Goal: Find specific fact: Find specific page/section

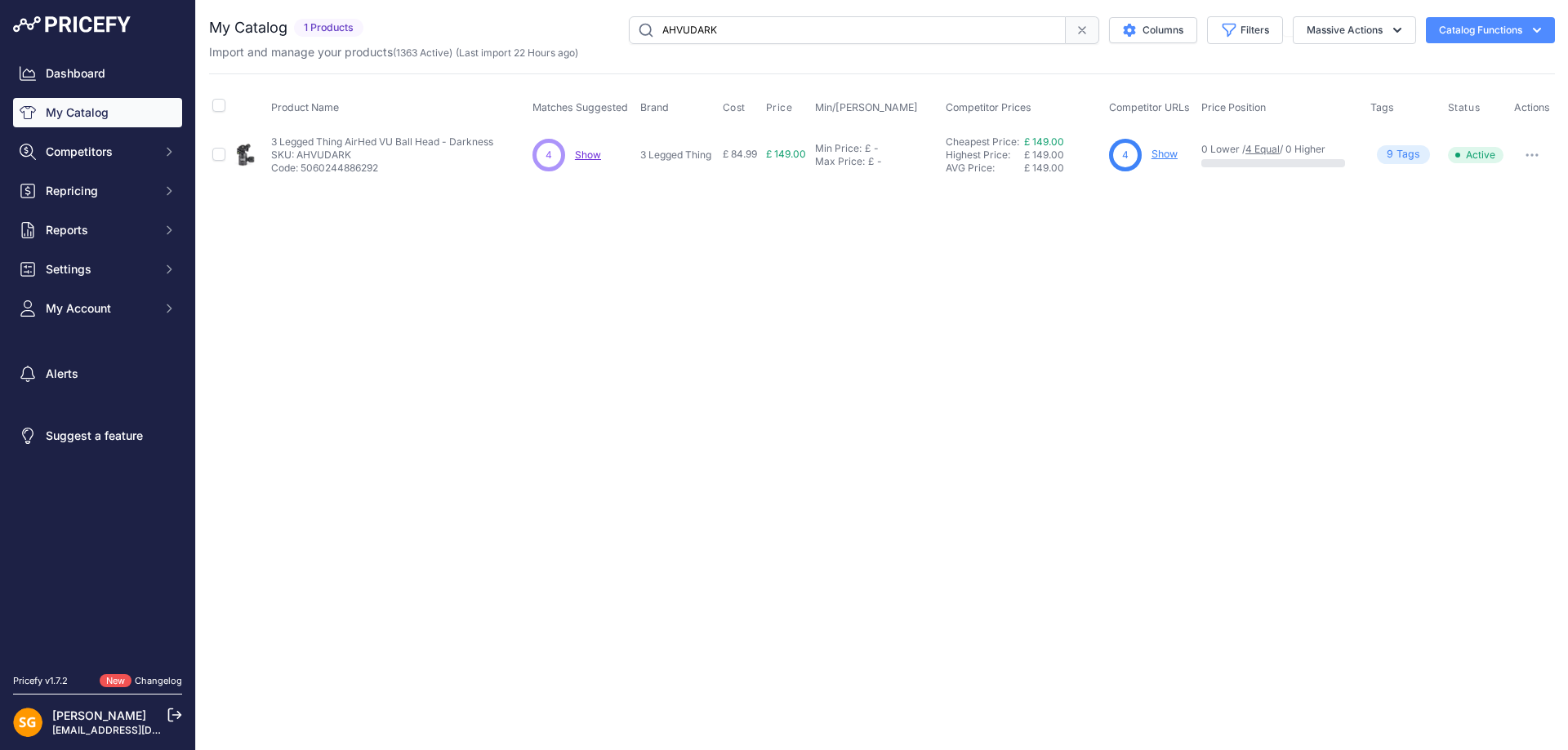
click at [781, 36] on input "AHVUDARK" at bounding box center [847, 31] width 437 height 28
drag, startPoint x: 781, startPoint y: 36, endPoint x: 1118, endPoint y: 303, distance: 430.0
click at [1118, 305] on div "Close You are not connected to the internet." at bounding box center [881, 375] width 1371 height 750
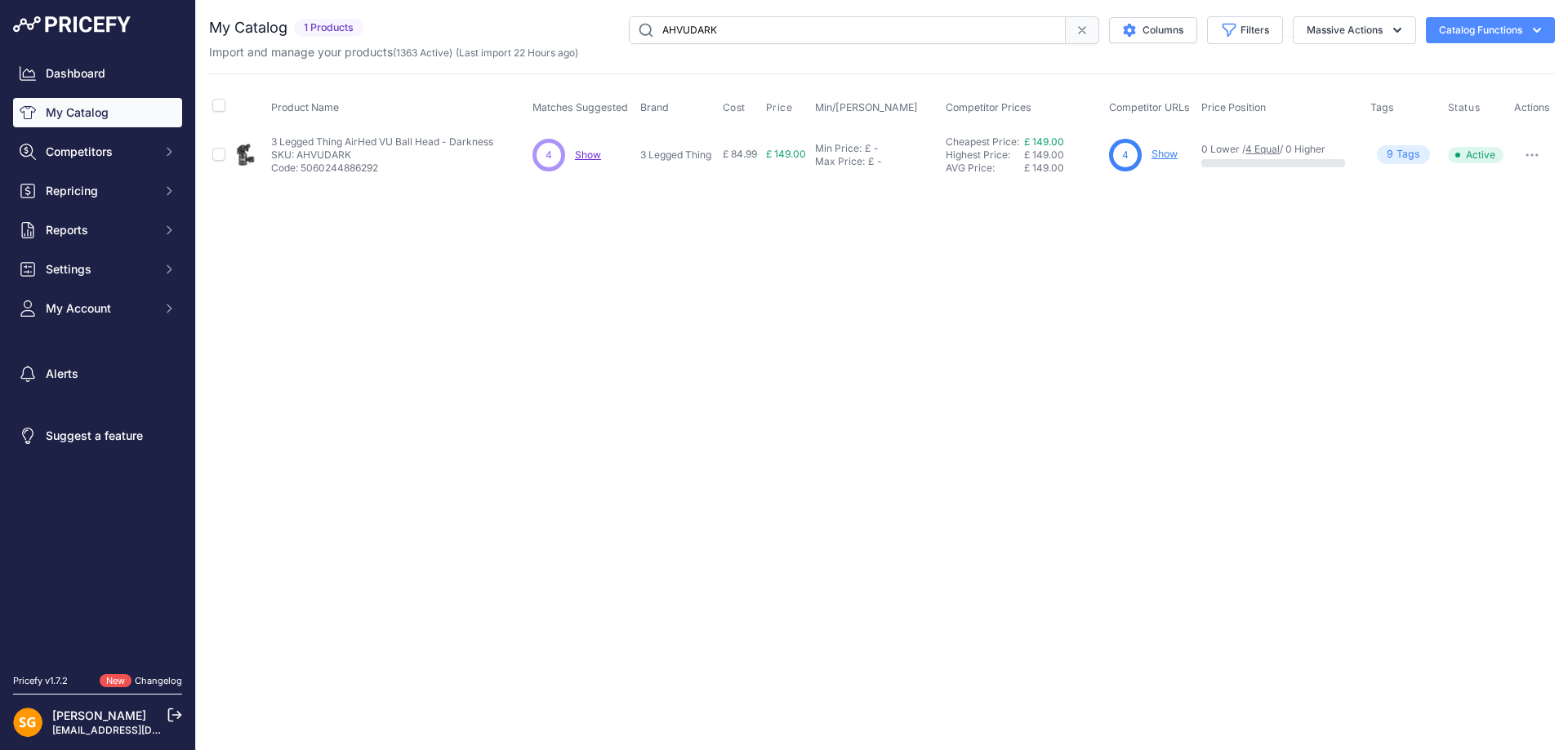
click at [1171, 153] on link "Show" at bounding box center [1164, 153] width 26 height 12
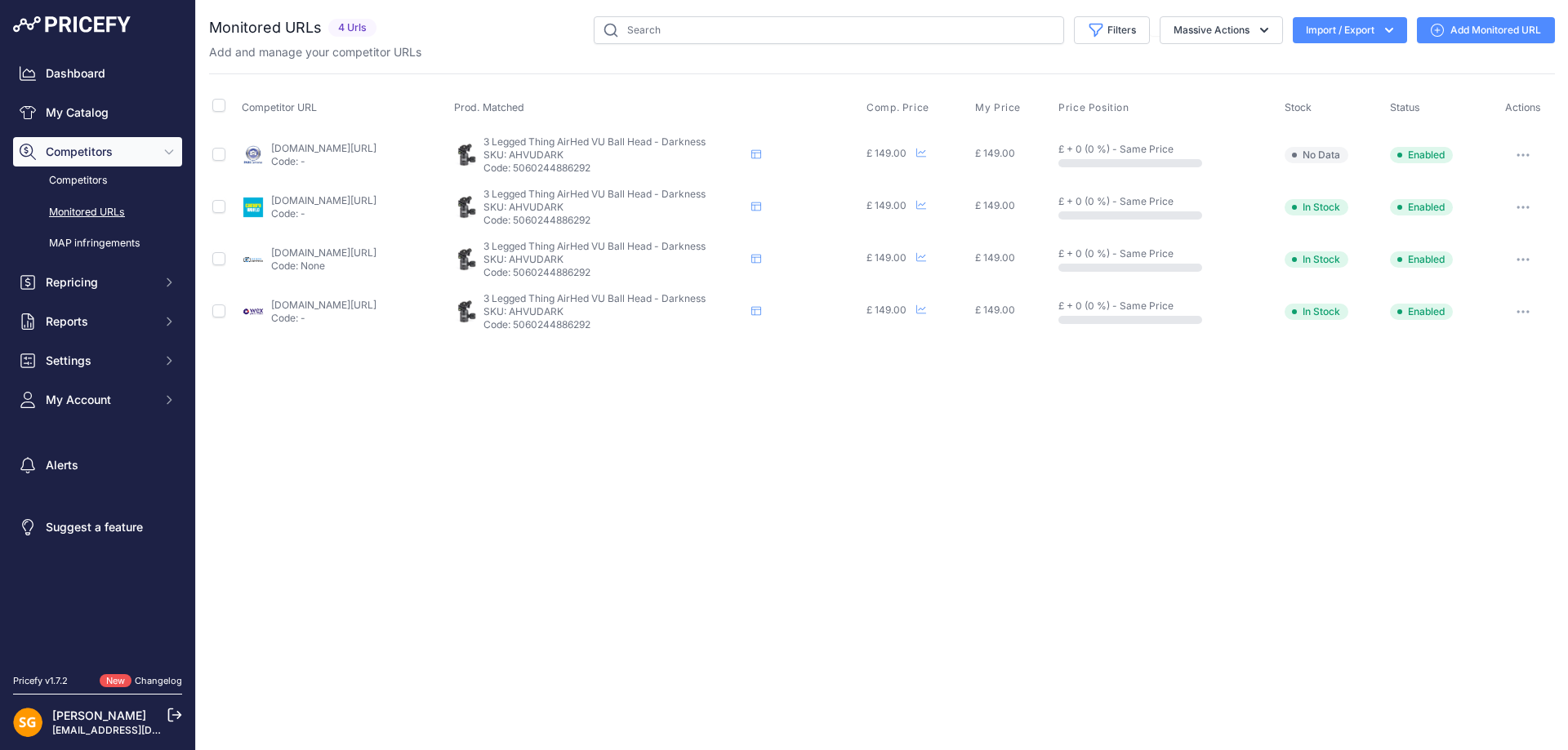
click at [623, 153] on p "SKU: AHVUDARK" at bounding box center [614, 154] width 261 height 13
copy p "AHVUDARK"
